Goal: Information Seeking & Learning: Learn about a topic

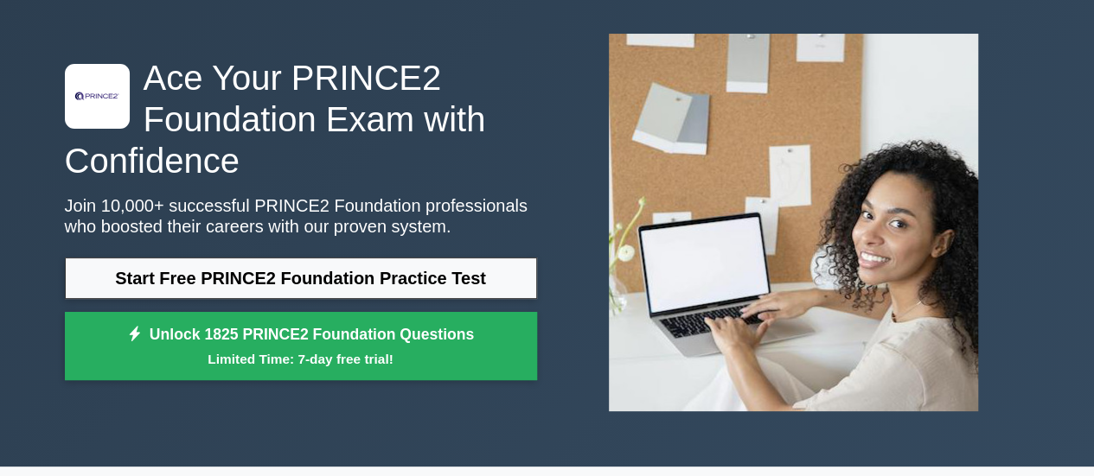
scroll to position [67, 0]
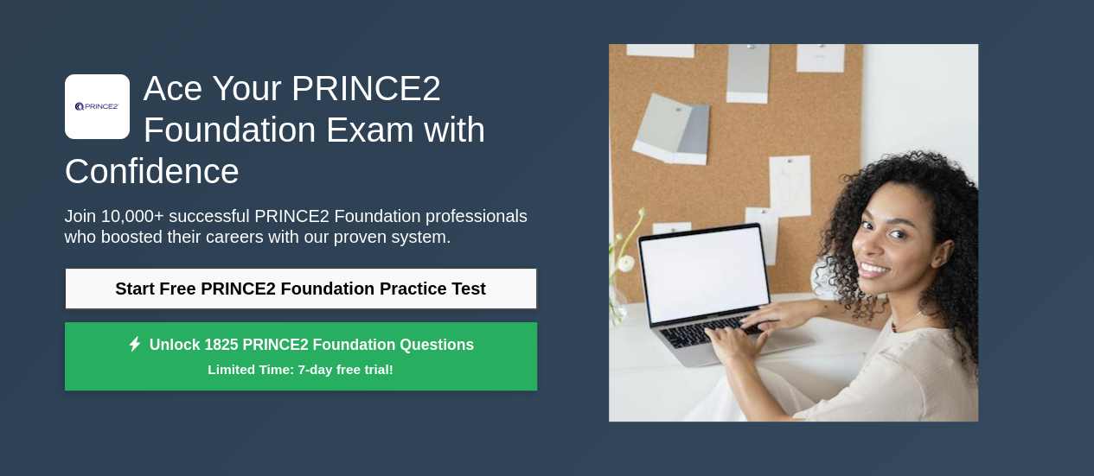
drag, startPoint x: 859, startPoint y: 117, endPoint x: 929, endPoint y: 68, distance: 84.4
click at [859, 117] on img at bounding box center [793, 232] width 397 height 405
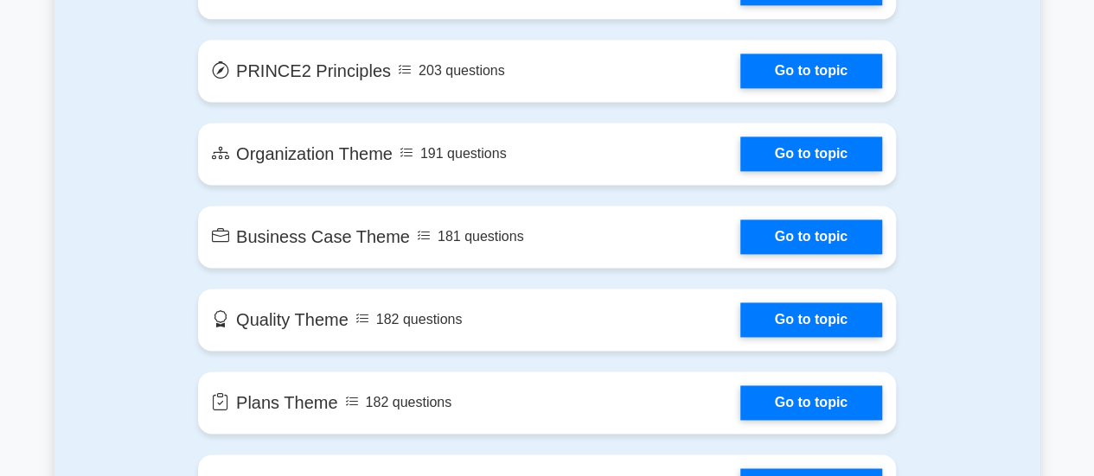
scroll to position [1141, 0]
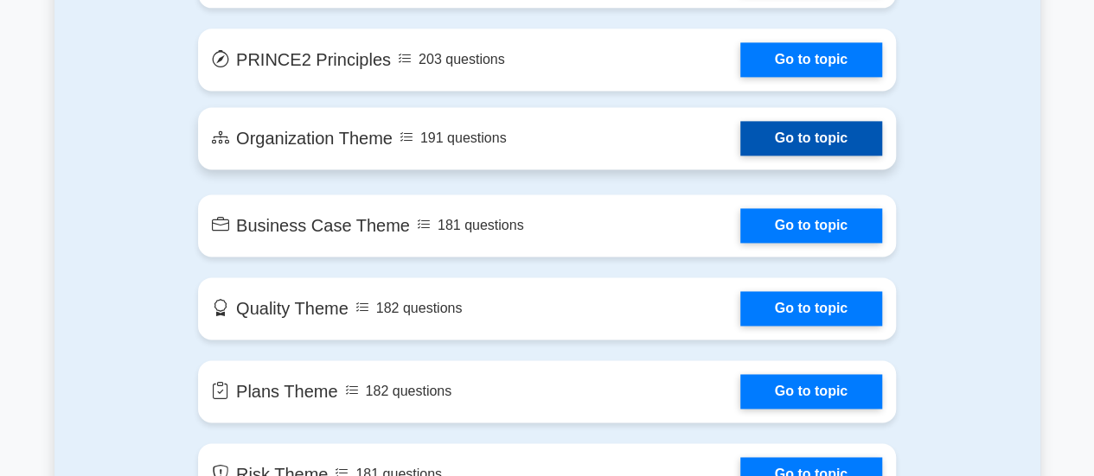
click at [873, 144] on link "Go to topic" at bounding box center [811, 138] width 142 height 35
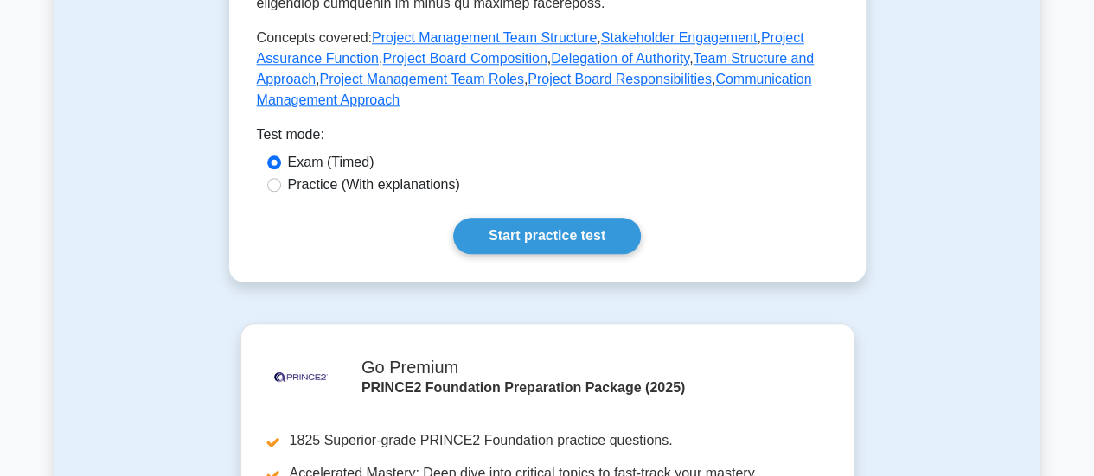
scroll to position [873, 0]
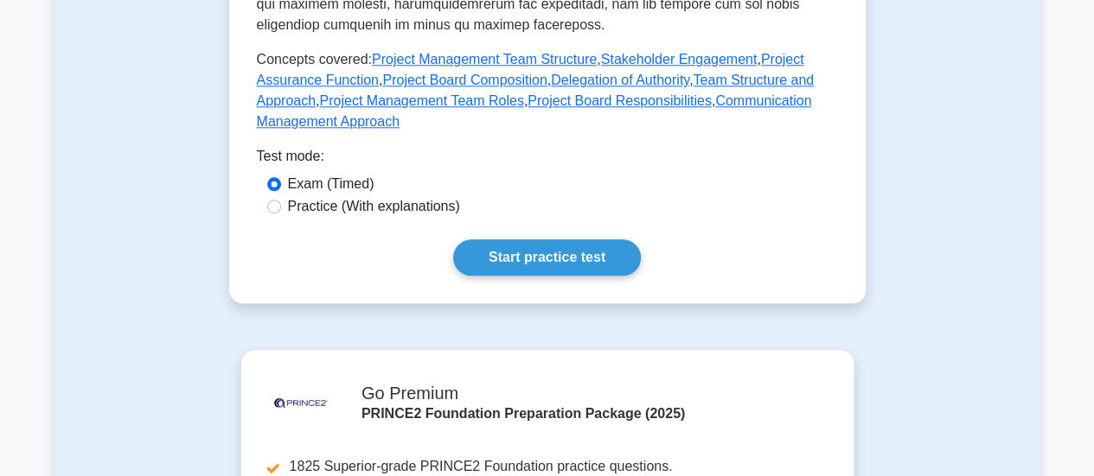
click at [394, 196] on label "Practice (With explanations)" at bounding box center [374, 206] width 172 height 21
click at [281, 200] on input "Practice (With explanations)" at bounding box center [274, 207] width 14 height 14
radio input "true"
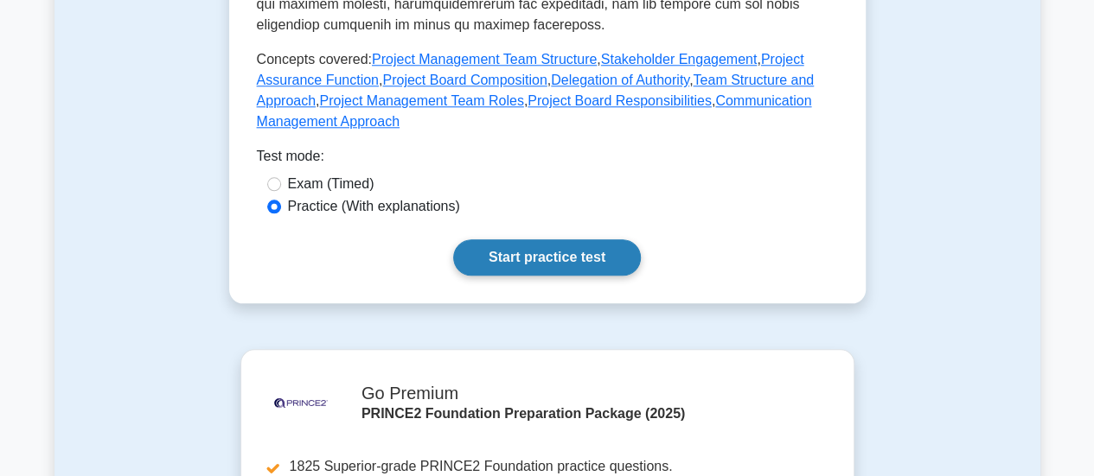
click at [516, 239] on link "Start practice test" at bounding box center [547, 257] width 188 height 36
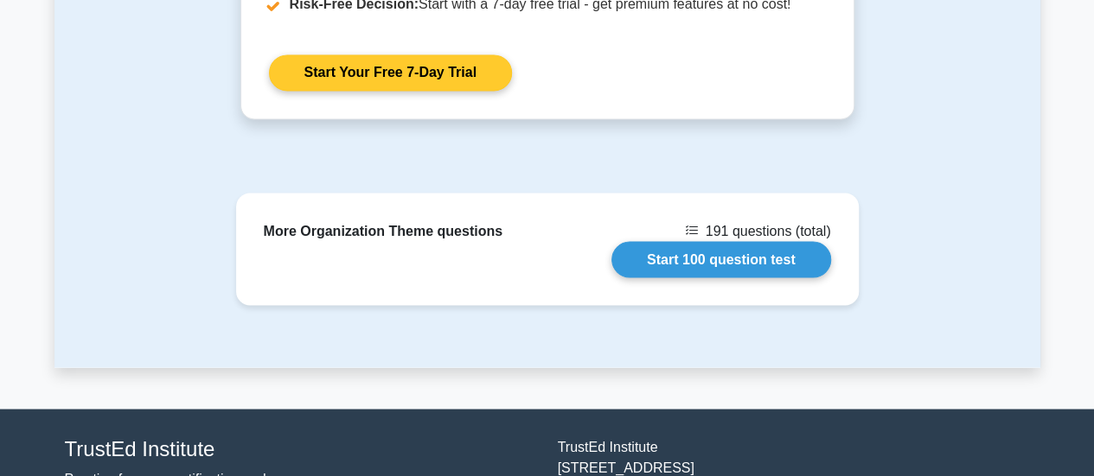
scroll to position [1509, 0]
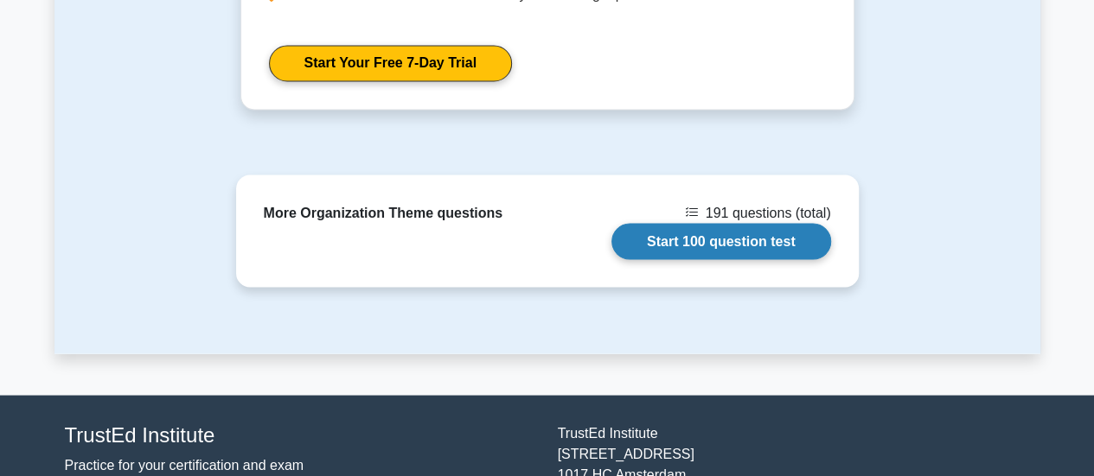
click at [660, 233] on link "Start 100 question test" at bounding box center [721, 241] width 220 height 36
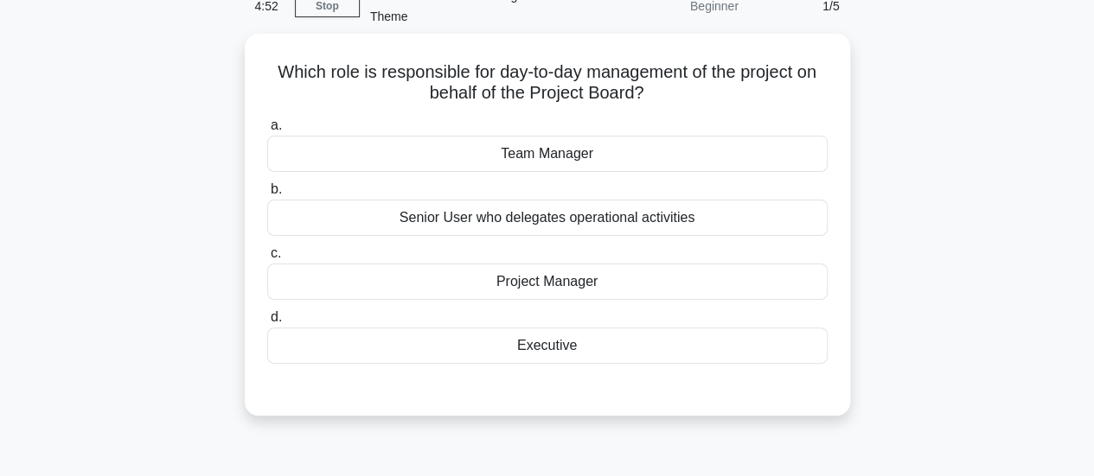
scroll to position [87, 0]
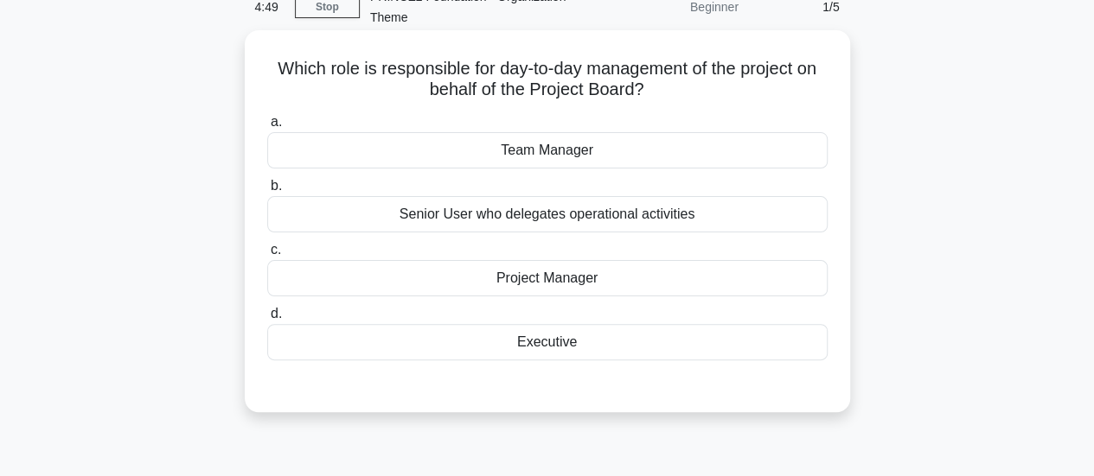
click at [614, 286] on div "Project Manager" at bounding box center [547, 278] width 560 height 36
click at [267, 256] on input "c. Project Manager" at bounding box center [267, 250] width 0 height 11
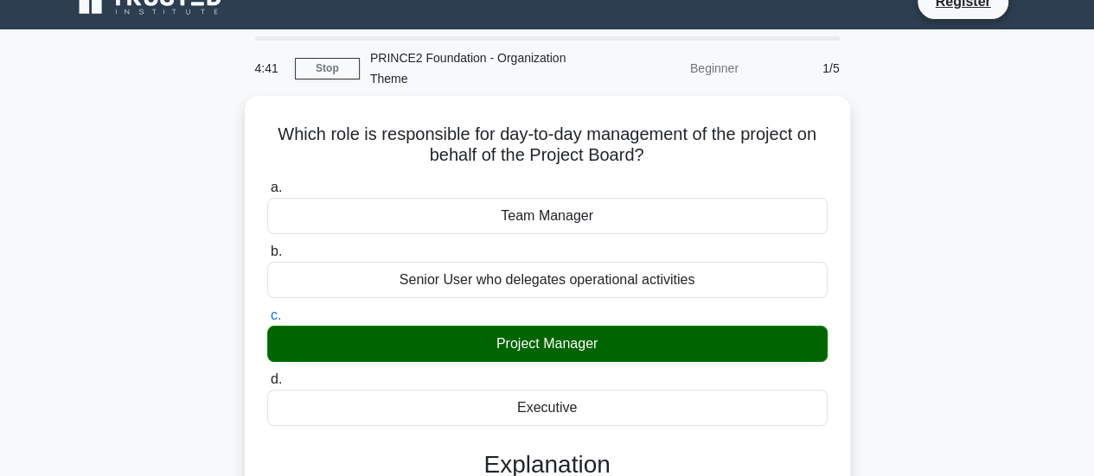
scroll to position [0, 0]
